Goal: Transaction & Acquisition: Purchase product/service

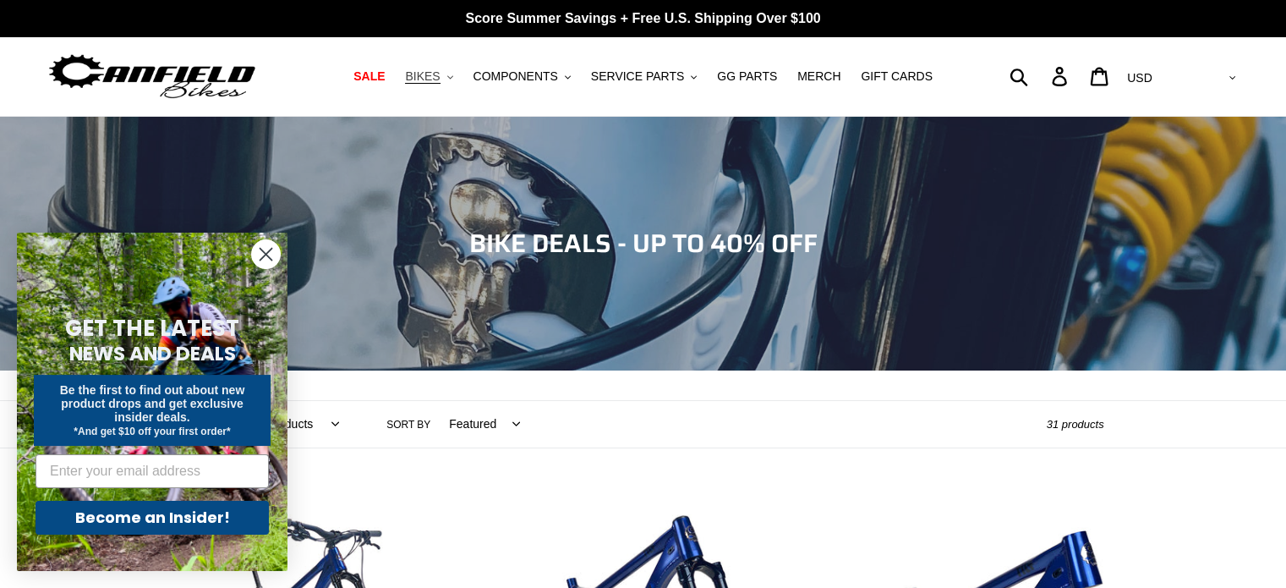
click at [461, 79] on button "BIKES .cls-1{fill:#231f20}" at bounding box center [429, 76] width 64 height 23
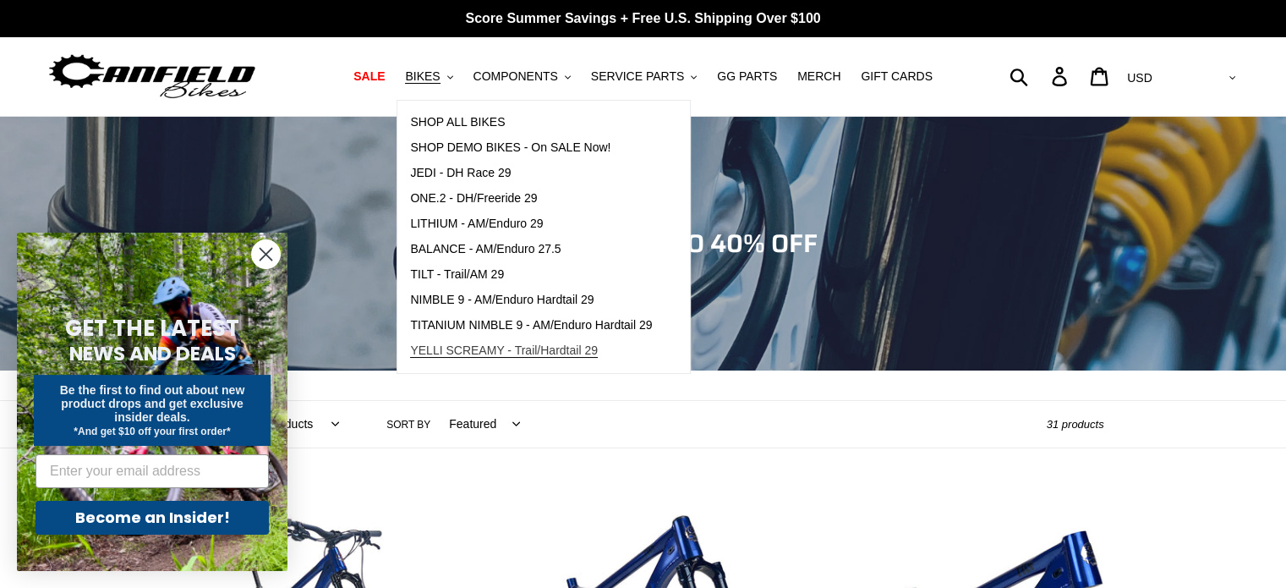
click at [461, 347] on span "YELLI SCREAMY - Trail/Hardtail 29" at bounding box center [504, 350] width 188 height 14
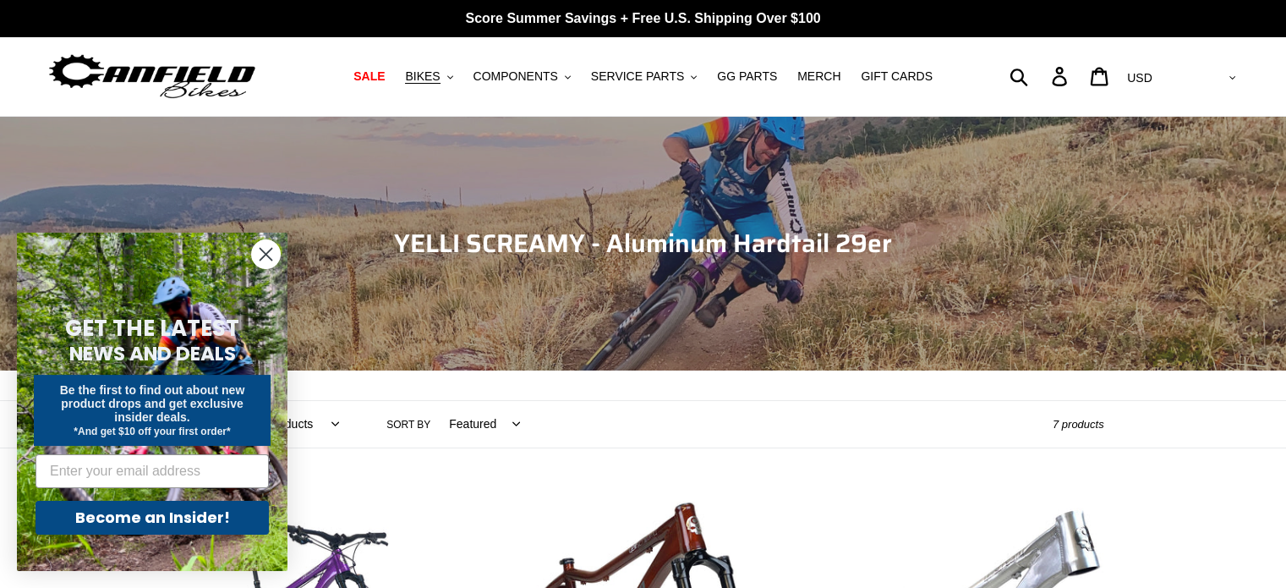
click at [269, 244] on circle "Close dialog" at bounding box center [266, 254] width 28 height 28
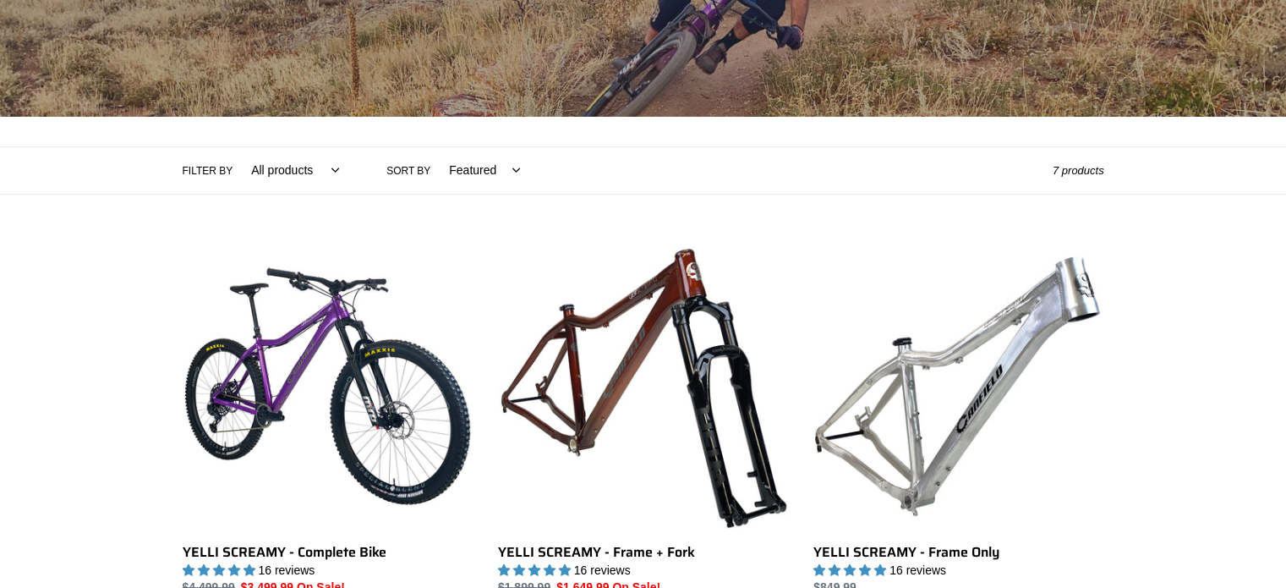
scroll to position [338, 0]
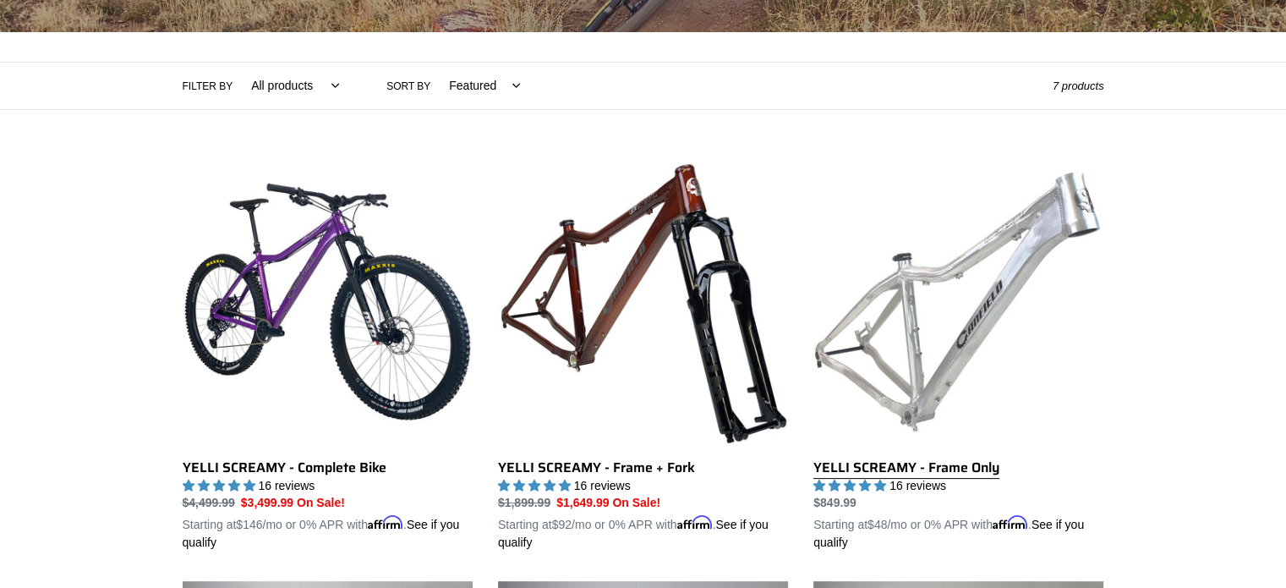
click at [899, 276] on link "YELLI SCREAMY - Frame Only" at bounding box center [959, 354] width 290 height 396
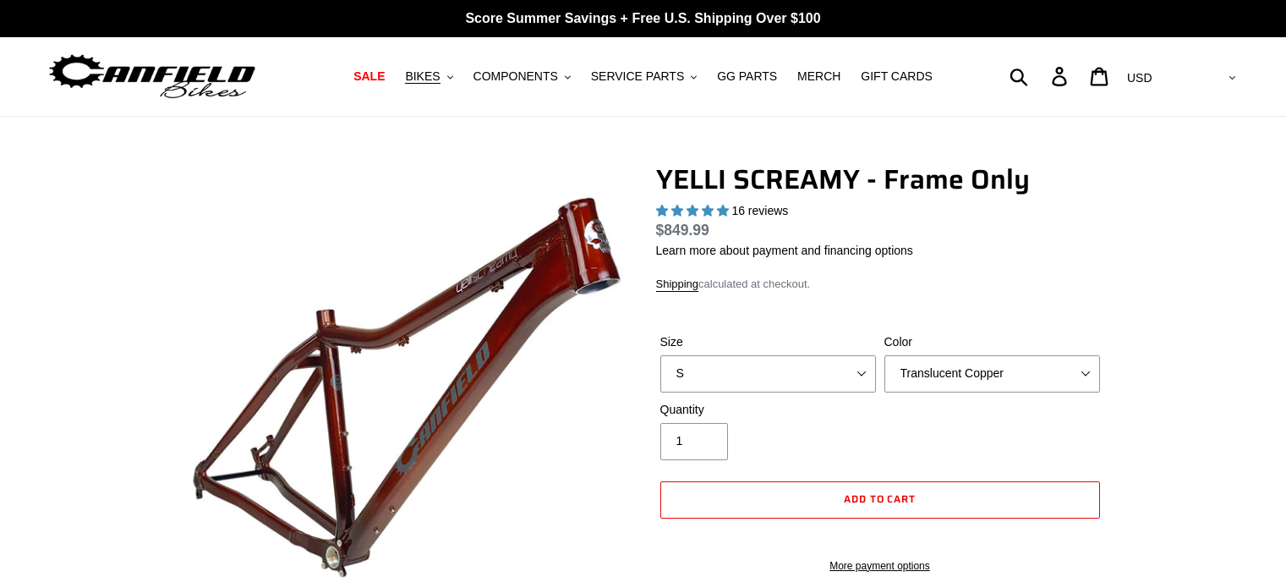
select select "highest-rating"
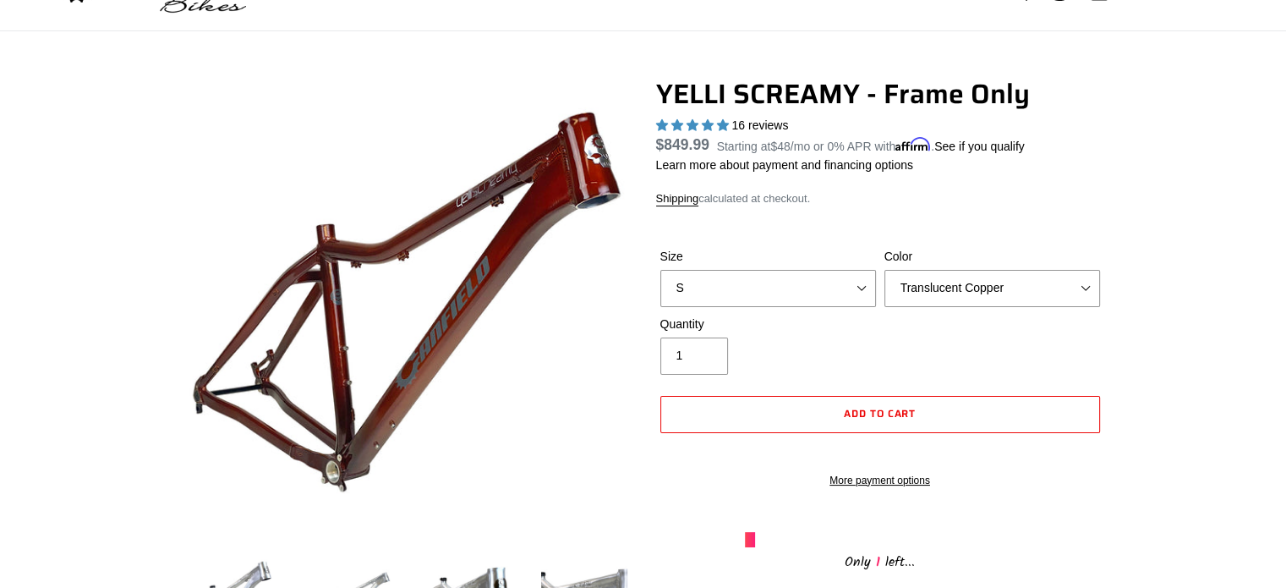
scroll to position [85, 0]
click at [949, 293] on select "Translucent Copper Purple Haze Raw" at bounding box center [993, 289] width 216 height 37
select select "Purple Haze"
click at [885, 271] on select "Translucent Copper Purple Haze Raw" at bounding box center [993, 289] width 216 height 37
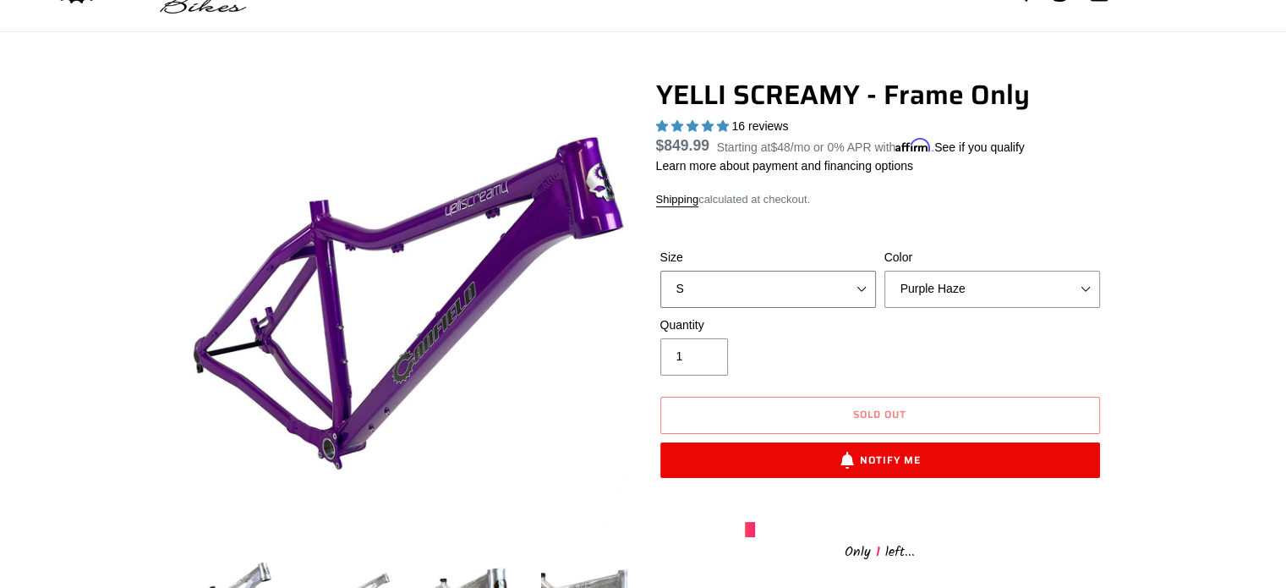
click at [770, 291] on select "S M L XL" at bounding box center [769, 289] width 216 height 37
select select "XL"
click at [661, 271] on select "S M L XL" at bounding box center [769, 289] width 216 height 37
